Goal: Register for event/course

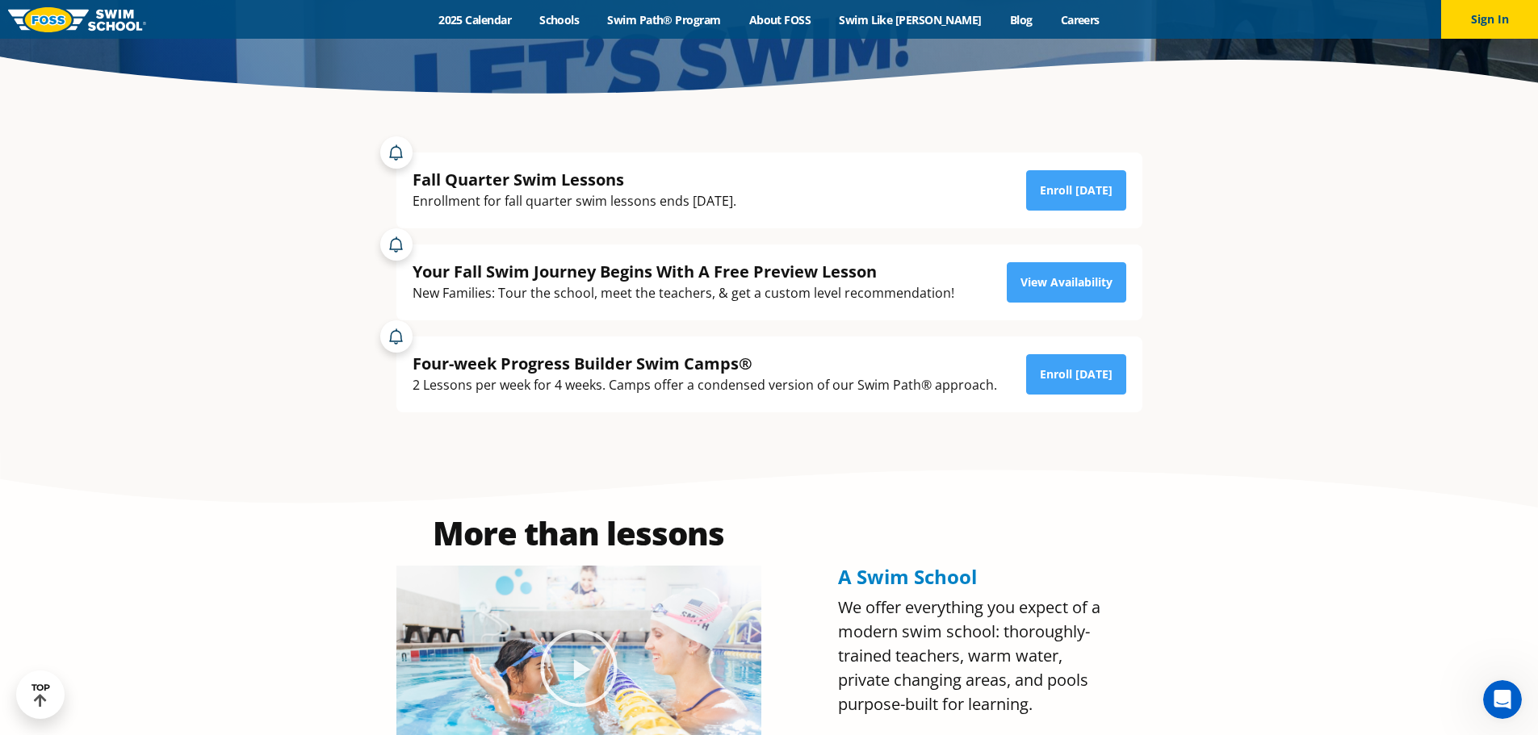
scroll to position [484, 0]
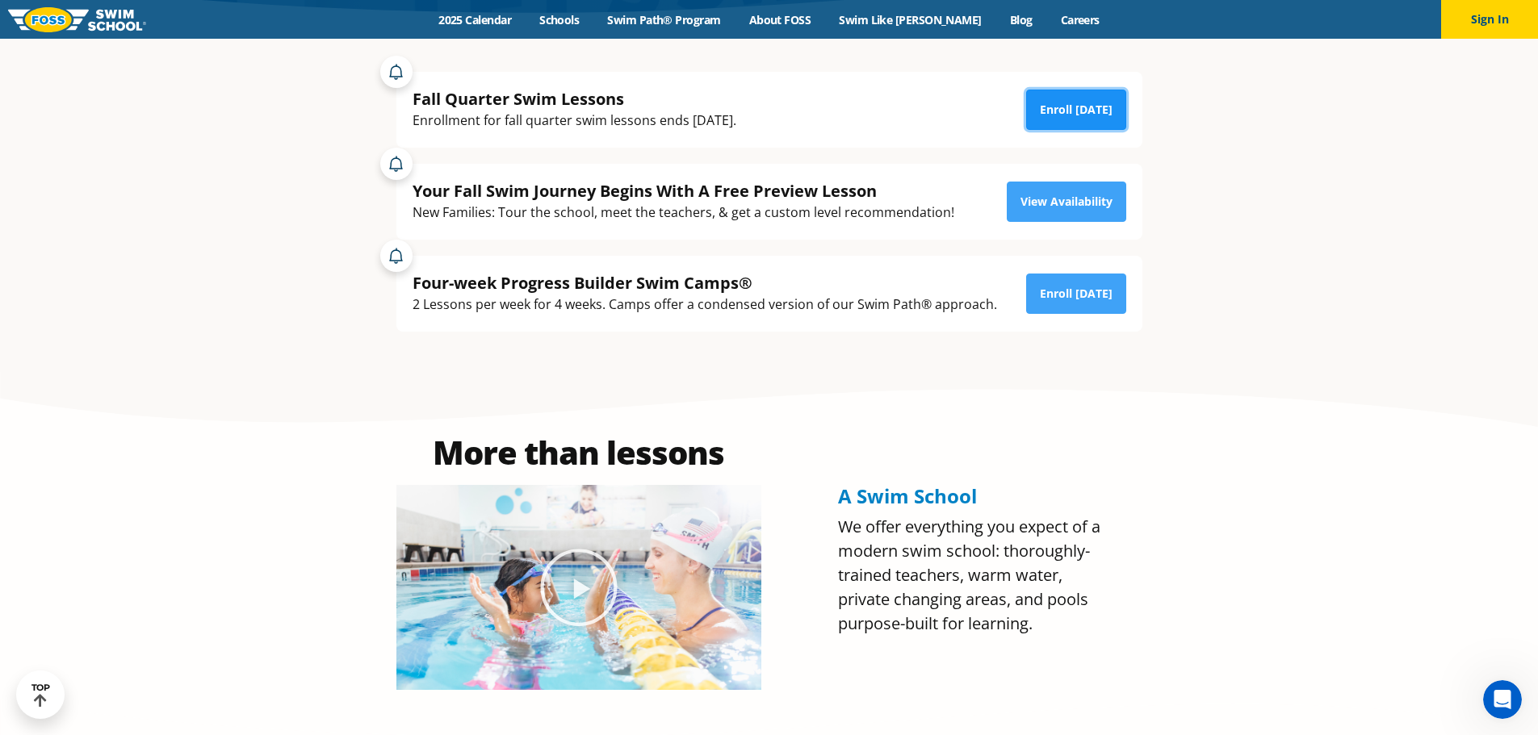
click at [1066, 98] on link "Enroll [DATE]" at bounding box center [1076, 110] width 100 height 40
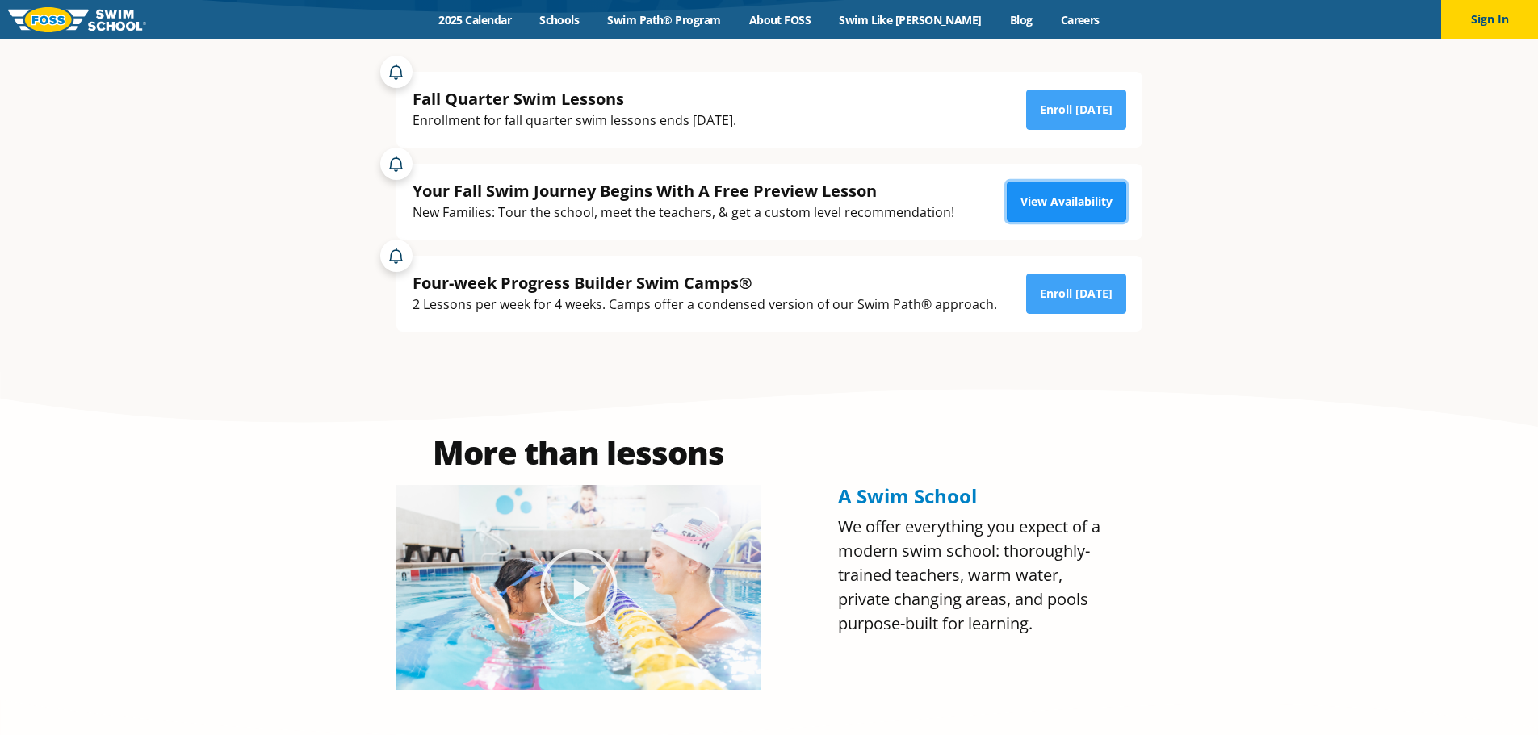
click at [1077, 211] on link "View Availability" at bounding box center [1066, 202] width 119 height 40
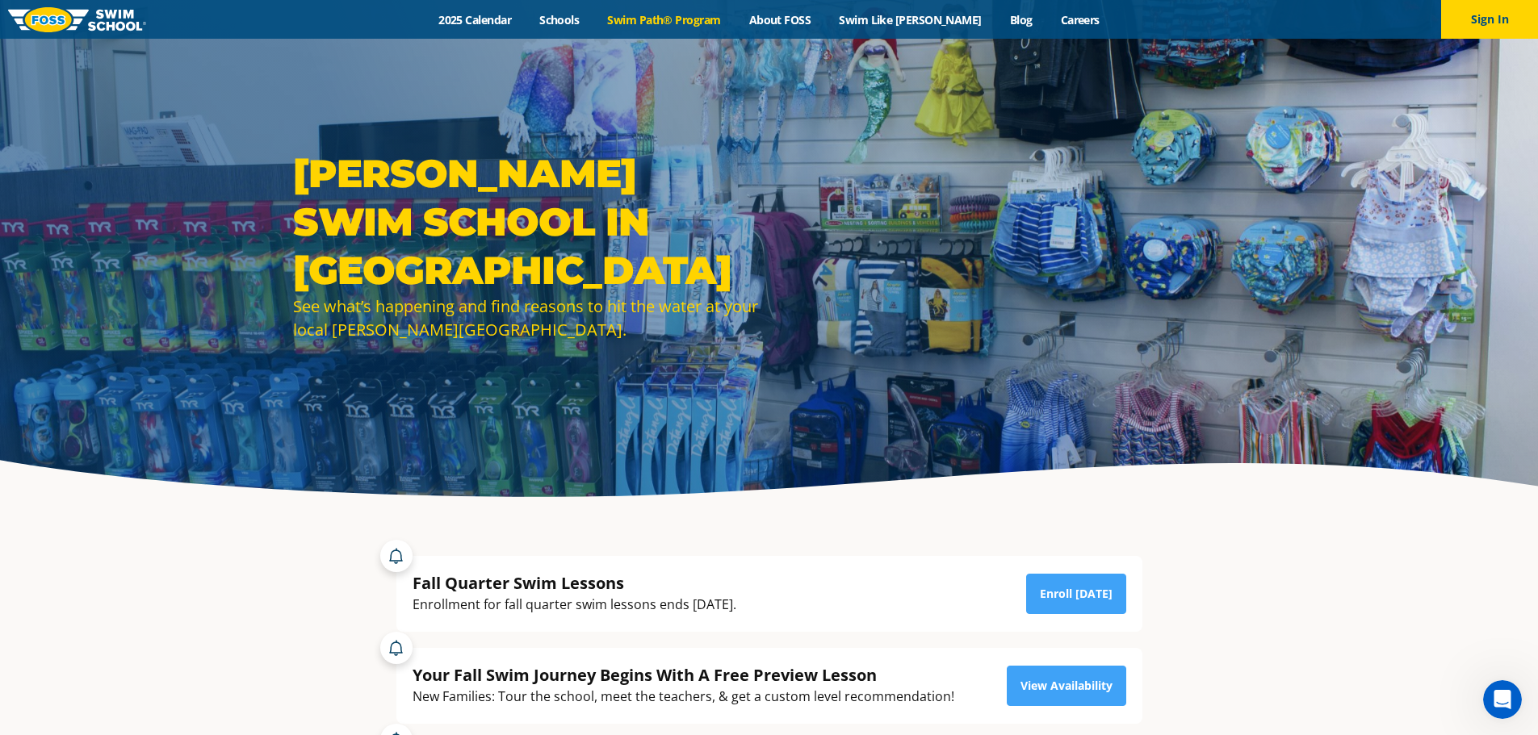
click at [726, 15] on link "Swim Path® Program" at bounding box center [663, 19] width 141 height 15
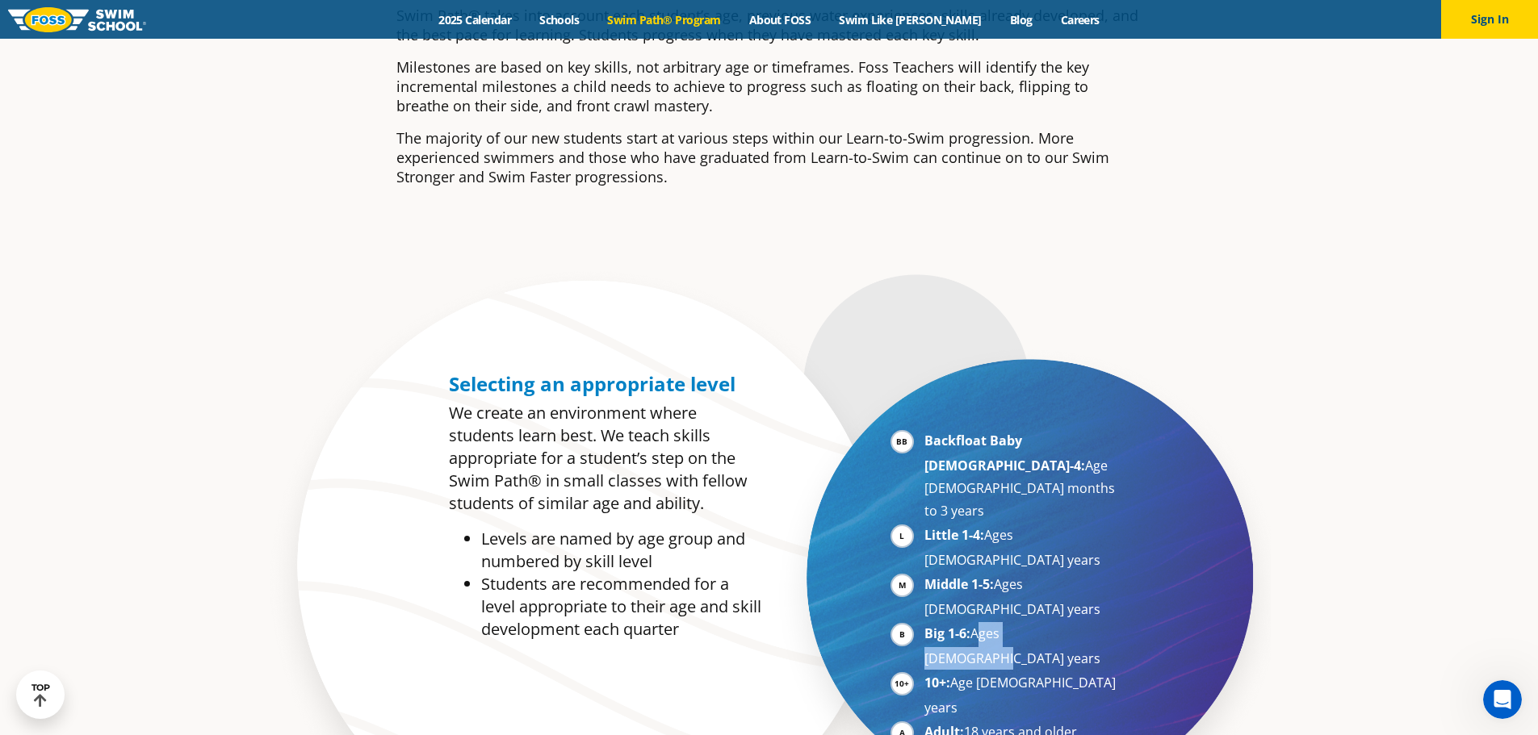
drag, startPoint x: 973, startPoint y: 535, endPoint x: 1087, endPoint y: 545, distance: 115.0
click at [1087, 622] on li "Big 1-6: Ages 7-10 years" at bounding box center [1023, 646] width 198 height 48
click at [1069, 622] on li "Big 1-6: Ages 7-10 years" at bounding box center [1023, 646] width 198 height 48
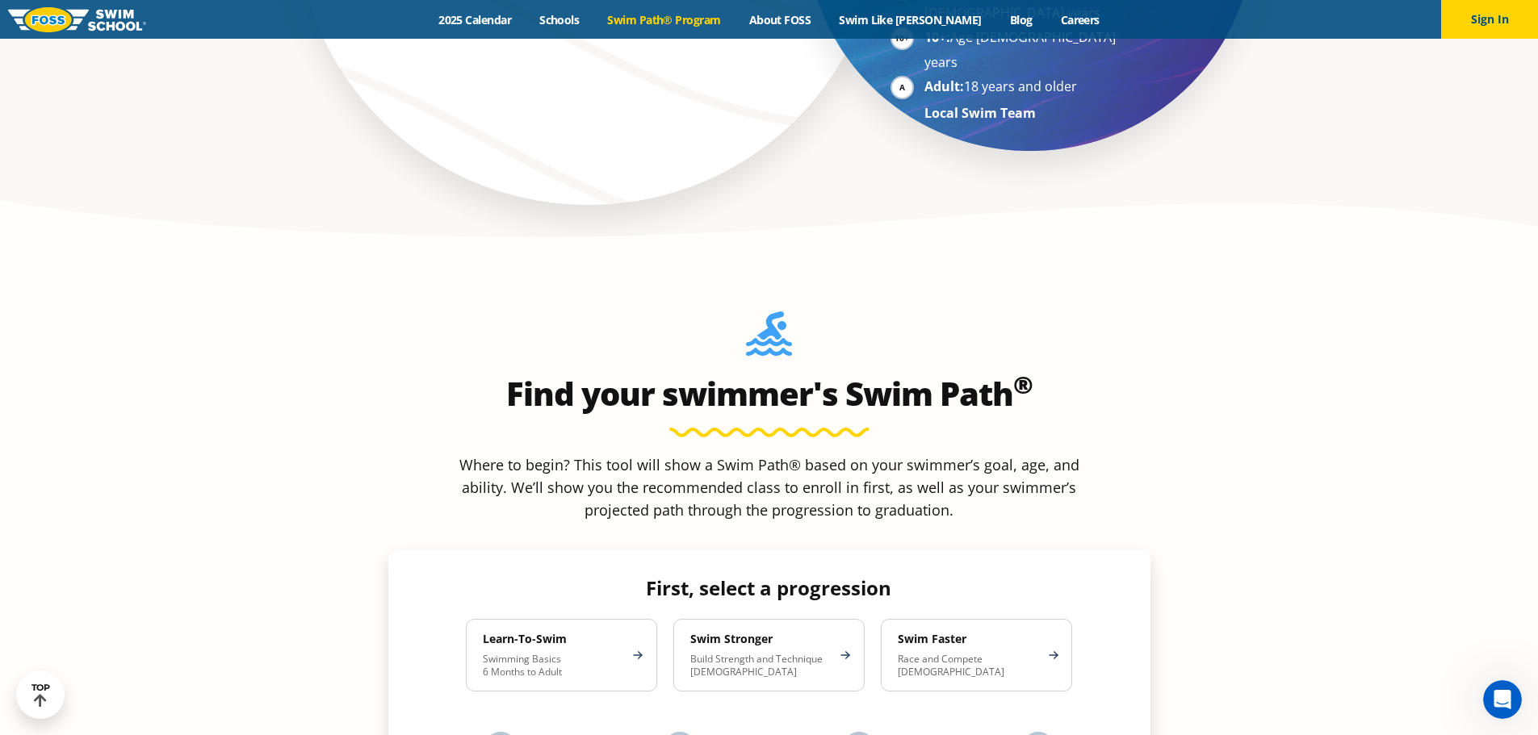
scroll to position [1534, 0]
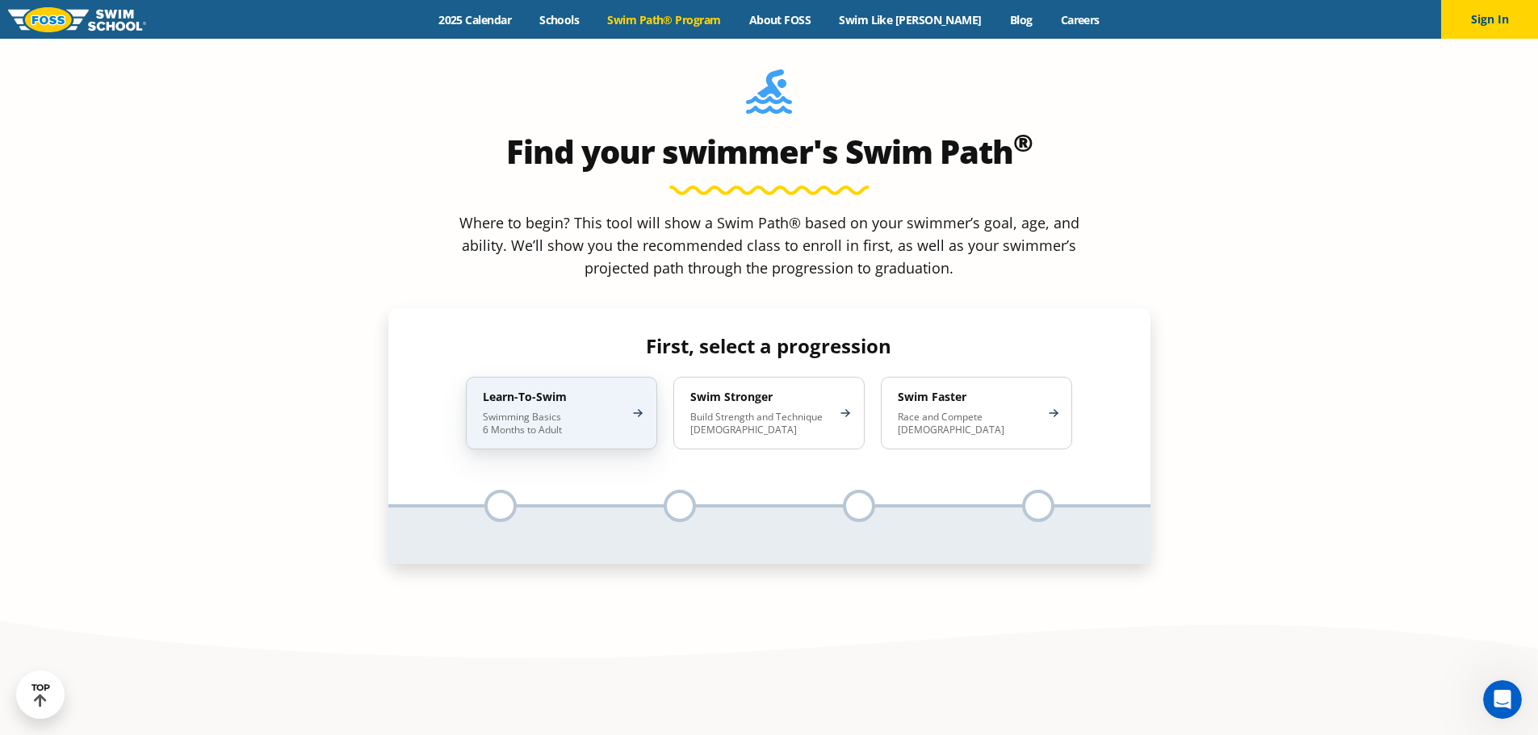
click at [580, 411] on p "Swimming Basics 6 Months to Adult" at bounding box center [553, 424] width 141 height 26
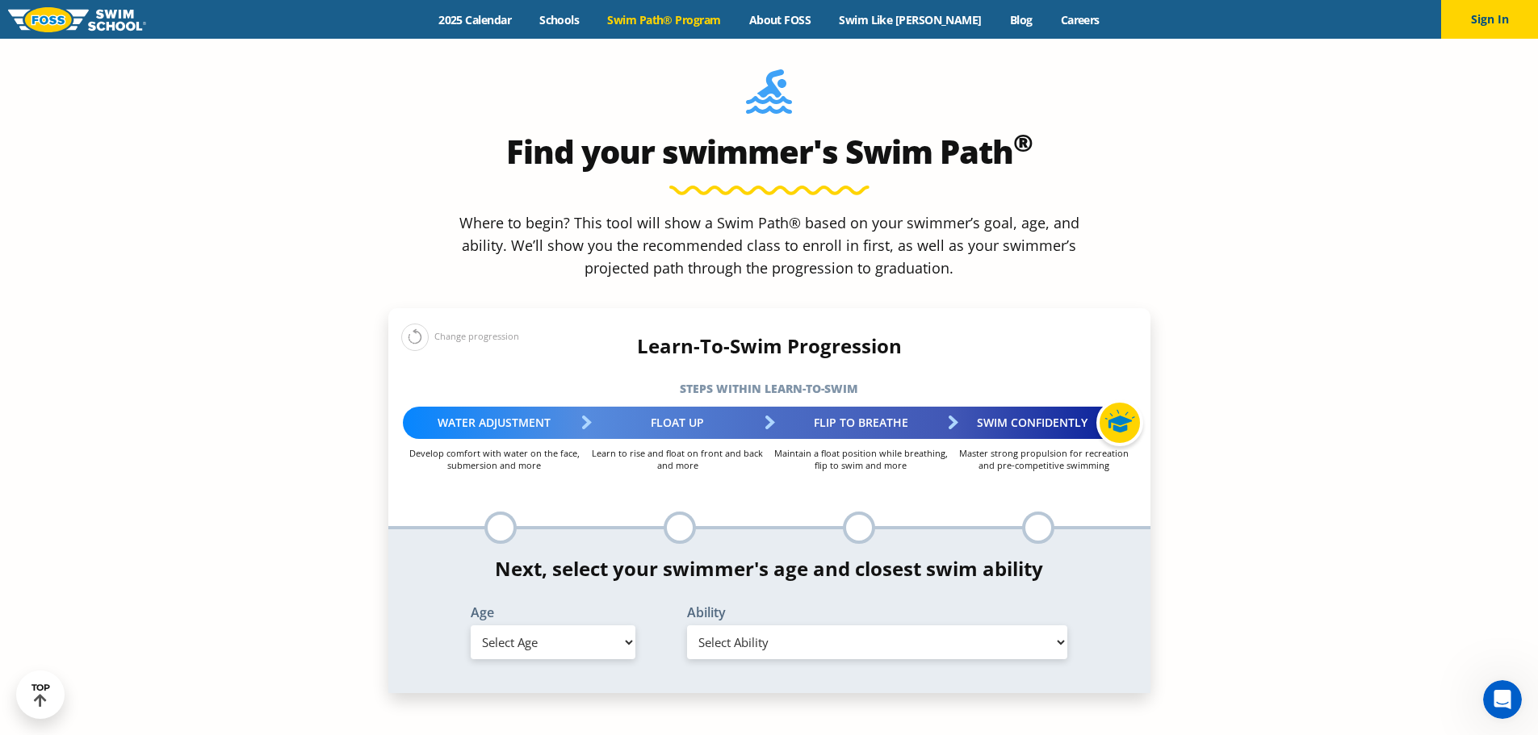
click at [572, 626] on select "Select Age 6 months - 1 year 1 year 2 years 3 years 4 years 5 years 6 years 7 y…" at bounding box center [553, 643] width 165 height 34
select select "9-years"
click at [471, 626] on select "Select Age 6 months - 1 year 1 year 2 years 3 years 4 years 5 years 6 years 7 y…" at bounding box center [553, 643] width 165 height 34
click at [786, 626] on select "Select Ability First in-water experience When in the water, reliant on a life j…" at bounding box center [877, 643] width 381 height 34
click at [624, 447] on p "Learn to rise and float on front and back and more" at bounding box center [677, 459] width 183 height 24
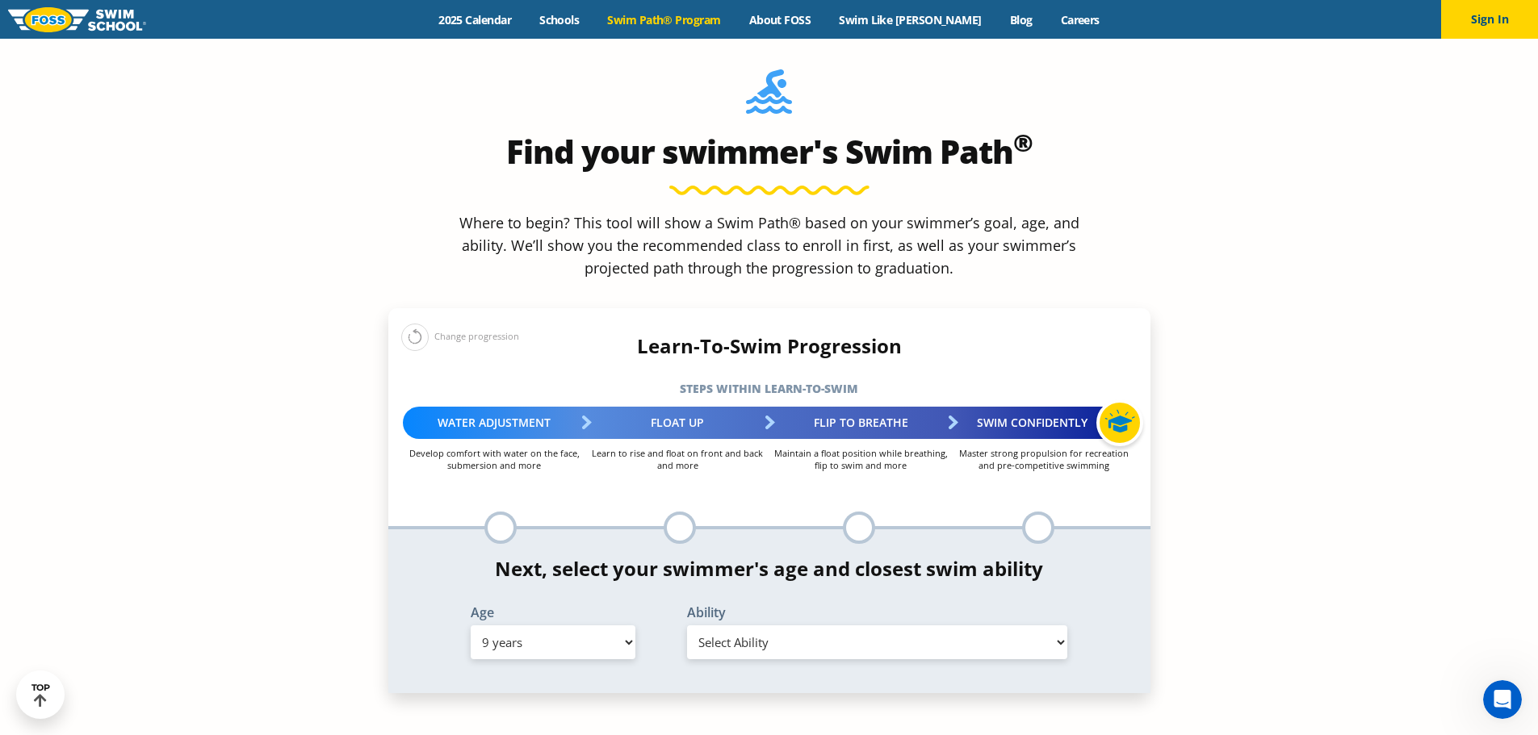
click at [822, 626] on select "Select Ability First in-water experience When in the water, reliant on a life j…" at bounding box center [877, 643] width 381 height 34
click at [807, 626] on select "Select Ability First in-water experience When in the water, reliant on a life j…" at bounding box center [877, 643] width 381 height 34
select select "9-years-swims-front-crawl-and-backstroke-for-25-ft-with-a-flip-from-stomach-to-…"
click at [687, 626] on select "Select Ability First in-water experience When in the water, reliant on a life j…" at bounding box center [877, 643] width 381 height 34
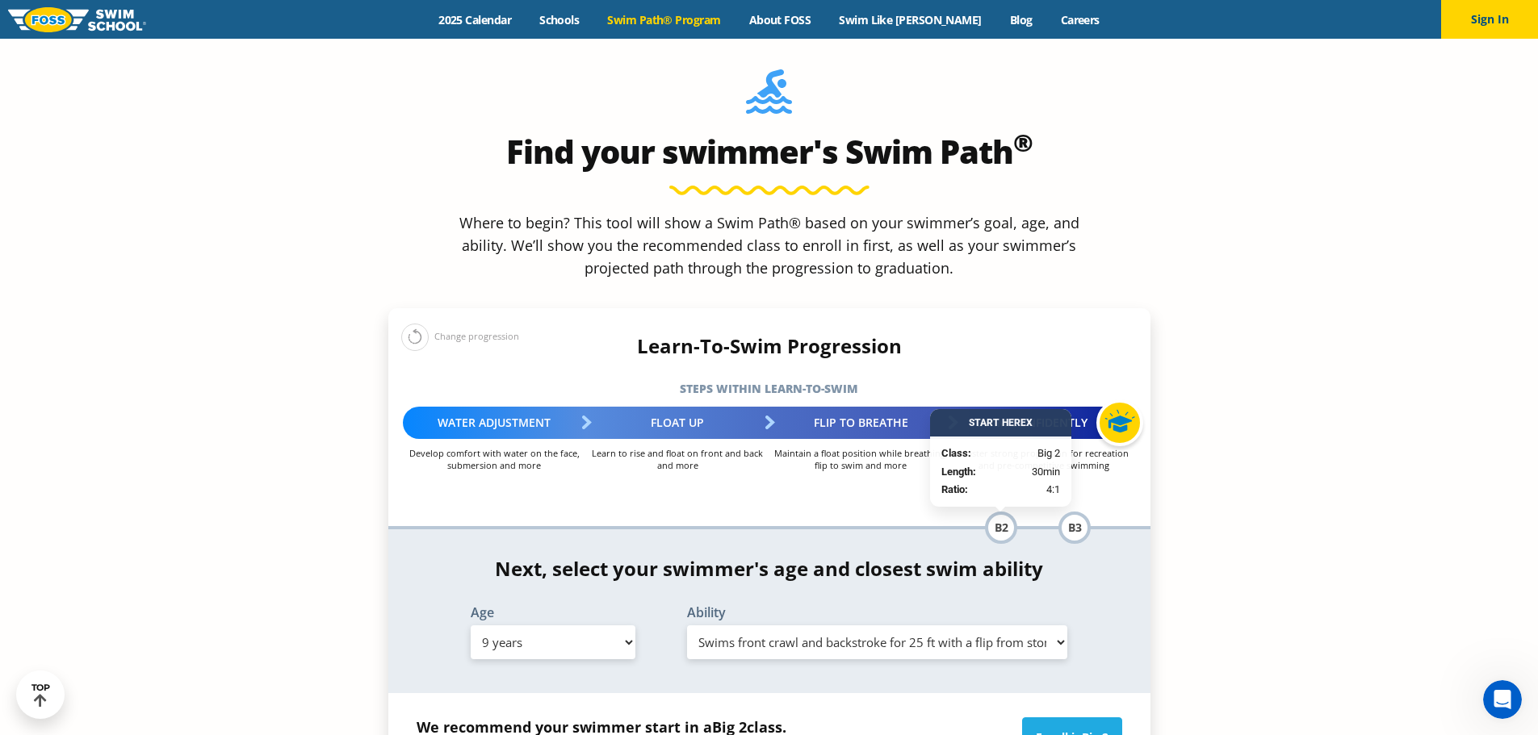
scroll to position [1695, 0]
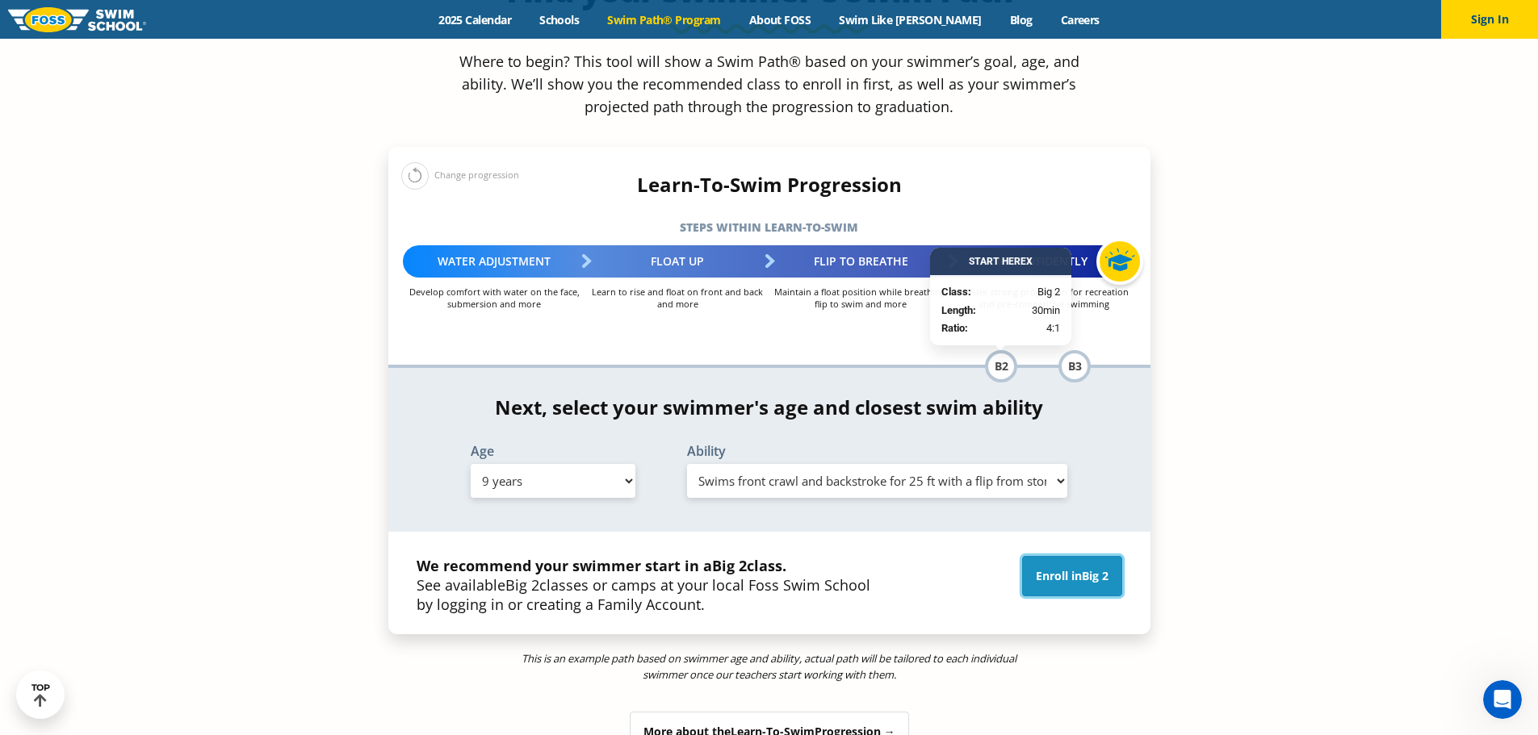
click at [1092, 556] on link "Enroll in Big 2" at bounding box center [1072, 576] width 100 height 40
